Goal: Task Accomplishment & Management: Manage account settings

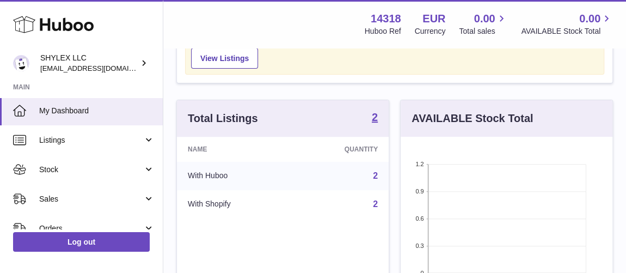
scroll to position [133, 0]
click at [373, 114] on strong "2" at bounding box center [375, 116] width 6 height 11
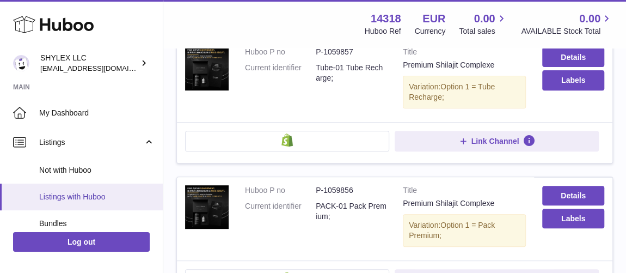
scroll to position [129, 0]
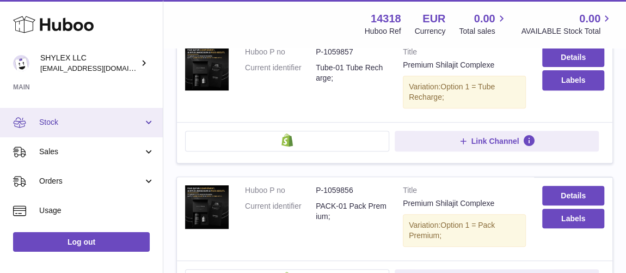
click at [98, 128] on link "Stock" at bounding box center [81, 122] width 163 height 29
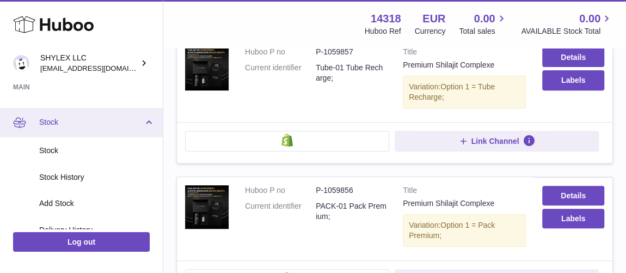
scroll to position [155, 0]
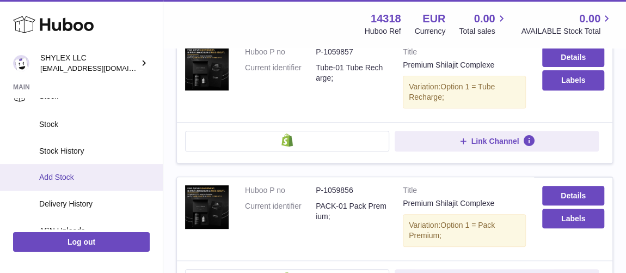
click at [88, 171] on link "Add Stock" at bounding box center [81, 177] width 163 height 27
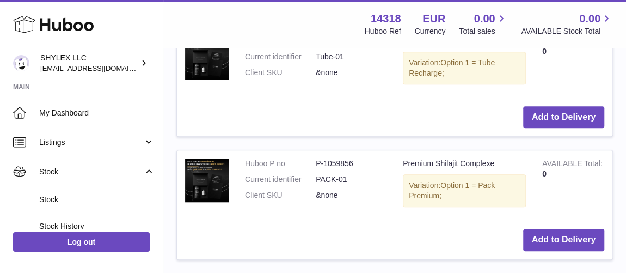
scroll to position [353, 0]
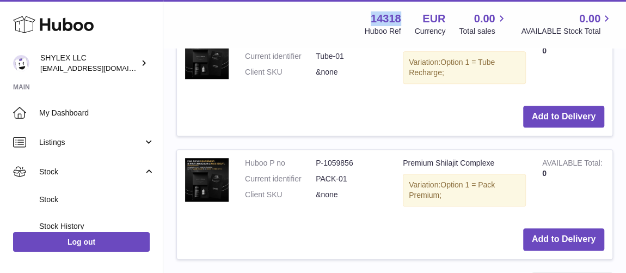
drag, startPoint x: 399, startPoint y: 18, endPoint x: 359, endPoint y: 19, distance: 39.8
click at [359, 19] on div "14318 Huboo Ref EUR Currency 0.00 Total sales 0.00 AVAILABLE Stock Total" at bounding box center [482, 23] width 262 height 25
click at [397, 26] on div "14318 Huboo Ref EUR Currency 0.00 Total sales 0.00 AVAILABLE Stock Total" at bounding box center [482, 23] width 262 height 25
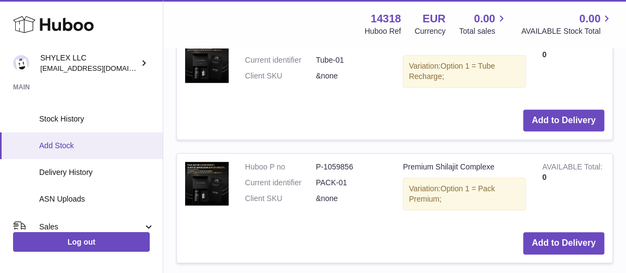
scroll to position [107, 0]
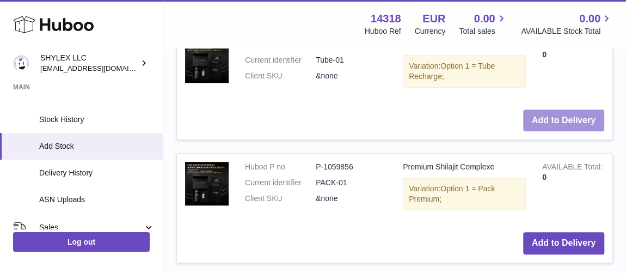
click at [564, 115] on button "Add to Delivery" at bounding box center [563, 120] width 81 height 22
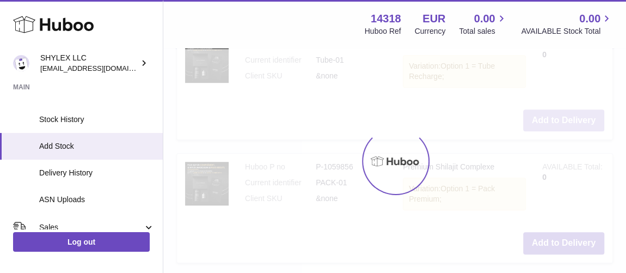
scroll to position [489, 0]
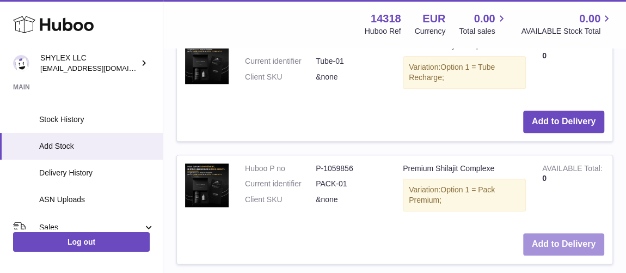
click at [553, 249] on button "Add to Delivery" at bounding box center [563, 244] width 81 height 22
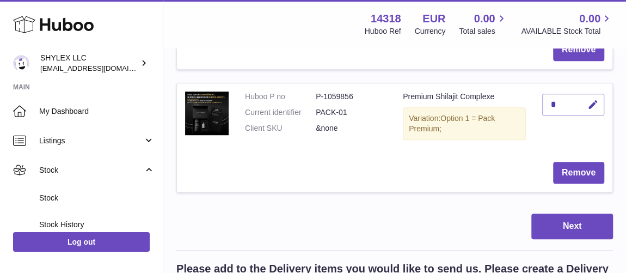
scroll to position [0, 0]
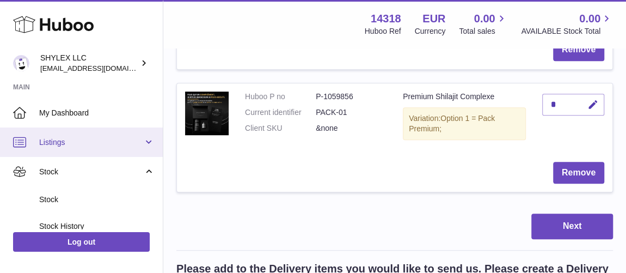
click at [77, 144] on span "Listings" at bounding box center [91, 142] width 104 height 10
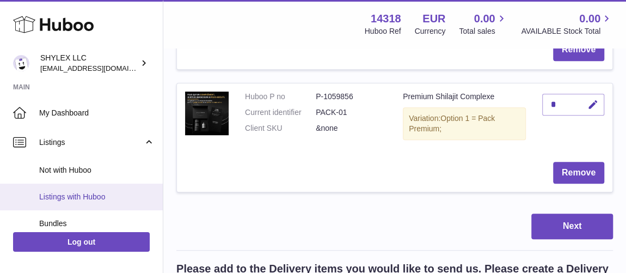
click at [89, 192] on span "Listings with Huboo" at bounding box center [96, 197] width 115 height 10
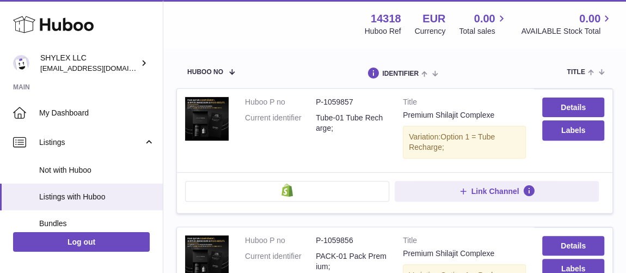
scroll to position [128, 0]
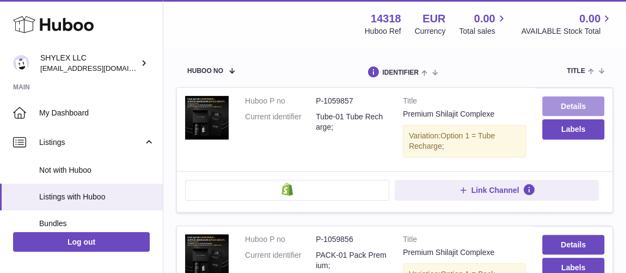
click at [575, 107] on link "Details" at bounding box center [574, 106] width 62 height 20
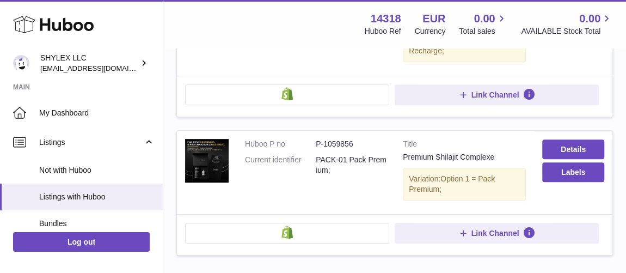
scroll to position [230, 0]
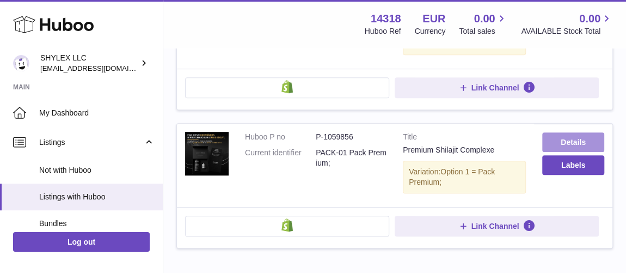
click at [568, 137] on link "Details" at bounding box center [574, 142] width 62 height 20
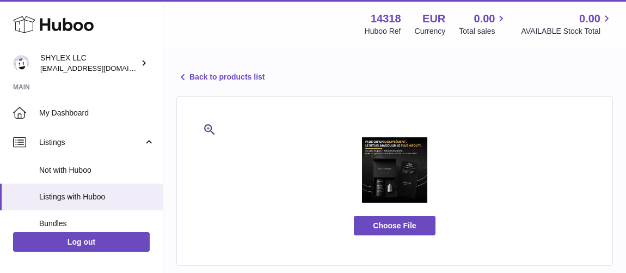
select select
select select "****"
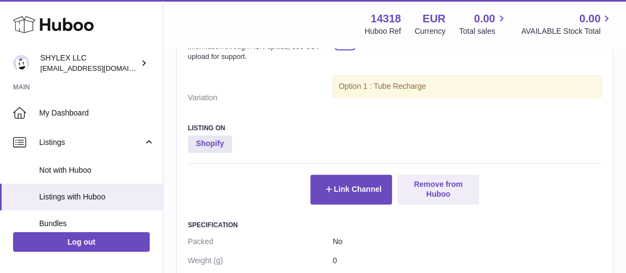
scroll to position [746, 0]
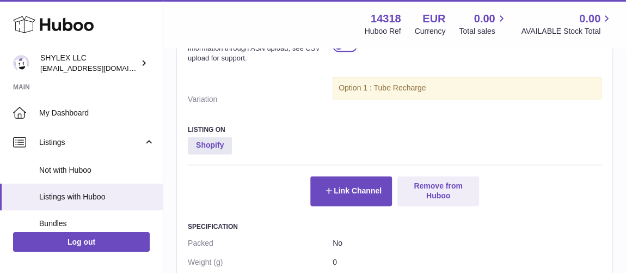
click at [345, 51] on div at bounding box center [345, 46] width 25 height 12
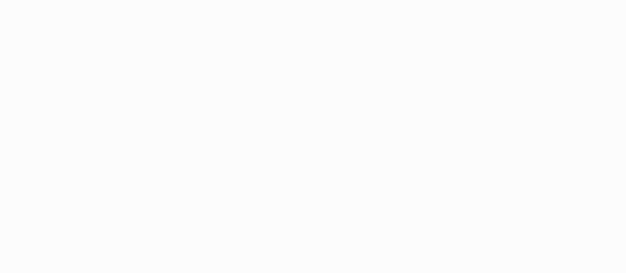
select select
select select "****"
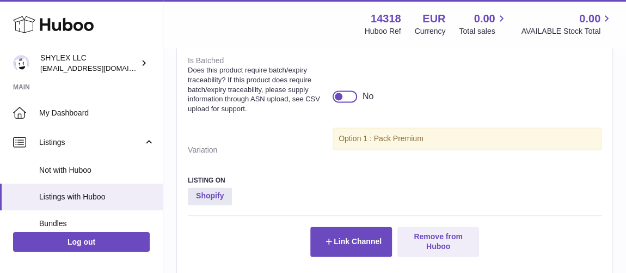
scroll to position [693, 0]
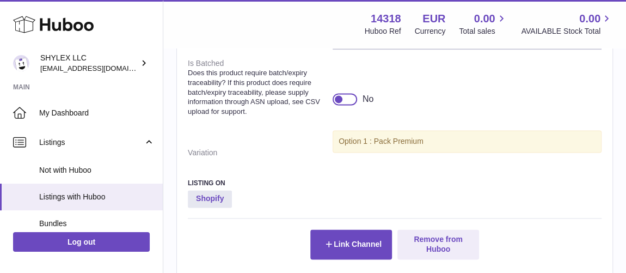
click at [342, 104] on div at bounding box center [339, 99] width 10 height 10
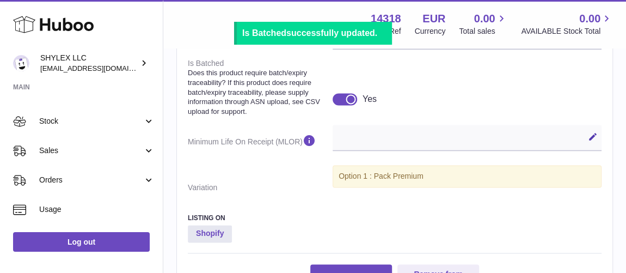
scroll to position [131, 0]
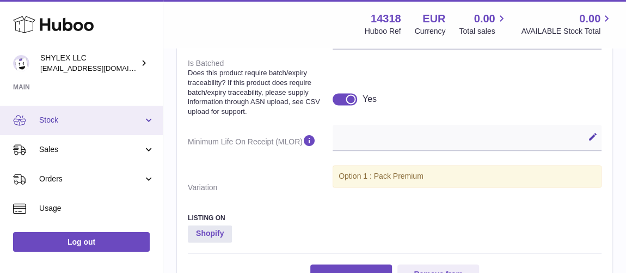
click at [101, 123] on span "Stock" at bounding box center [91, 120] width 104 height 10
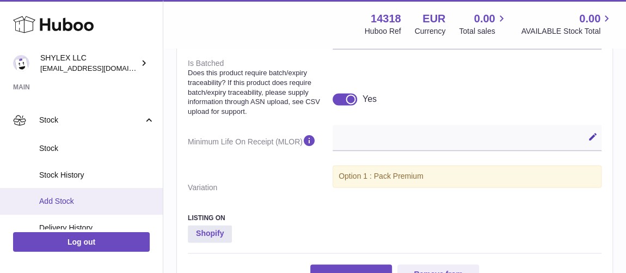
click at [93, 196] on span "Add Stock" at bounding box center [96, 201] width 115 height 10
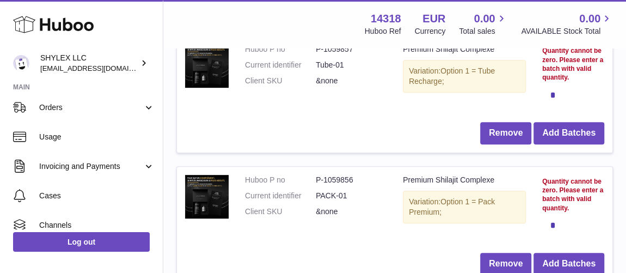
scroll to position [202, 0]
